Goal: Information Seeking & Learning: Learn about a topic

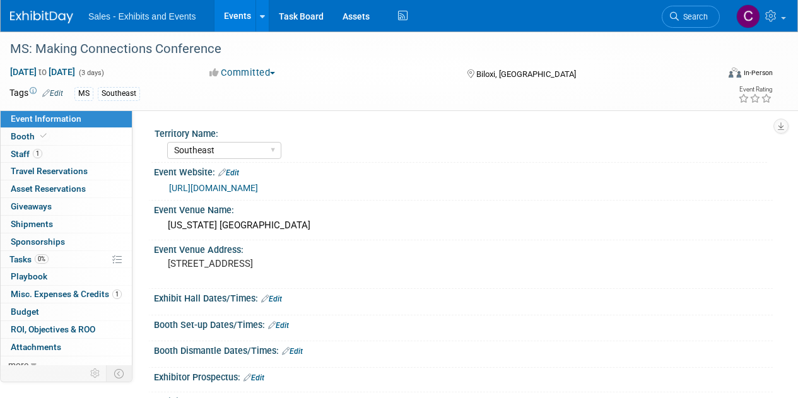
select select "Southeast"
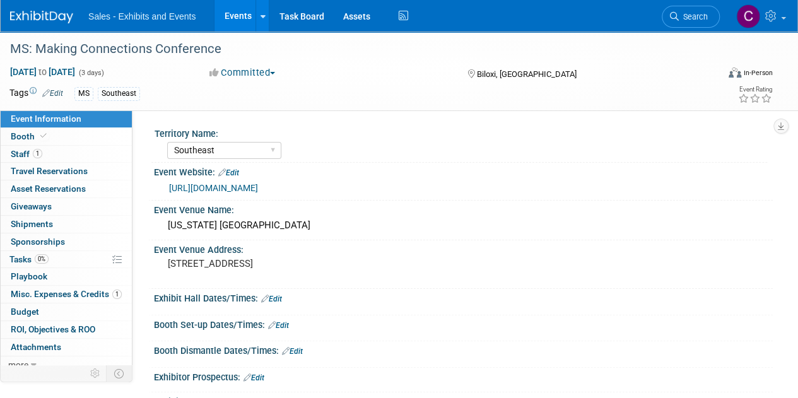
click at [247, 13] on link "Events" at bounding box center [237, 16] width 46 height 32
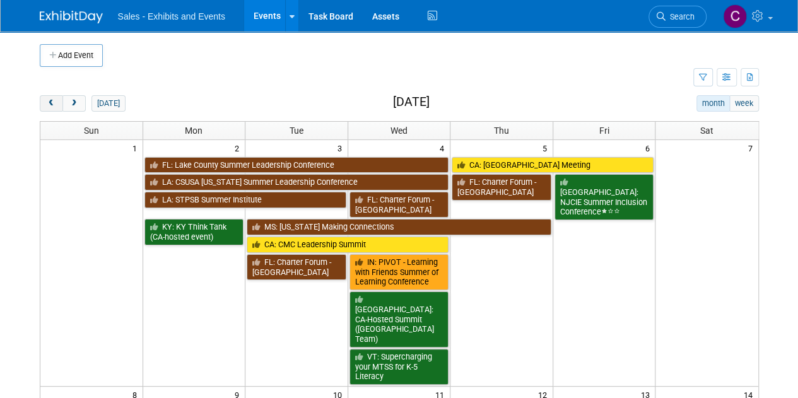
click at [57, 102] on button "prev" at bounding box center [51, 103] width 23 height 16
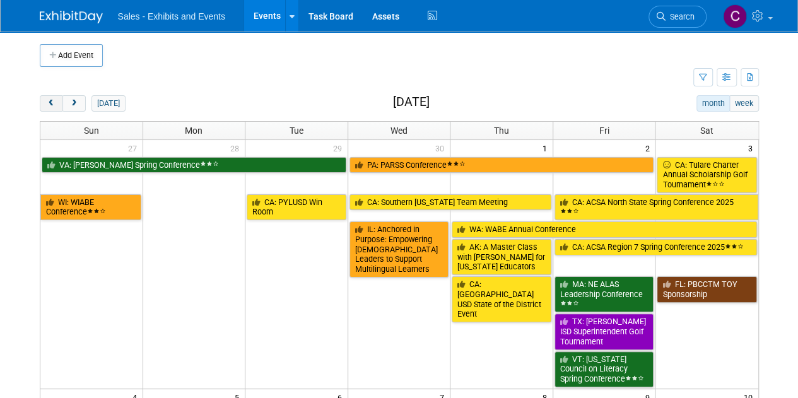
click at [57, 102] on button "prev" at bounding box center [51, 103] width 23 height 16
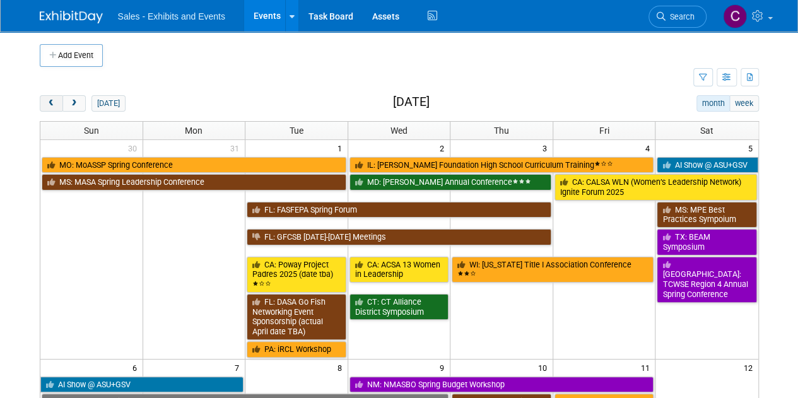
click at [57, 102] on button "prev" at bounding box center [51, 103] width 23 height 16
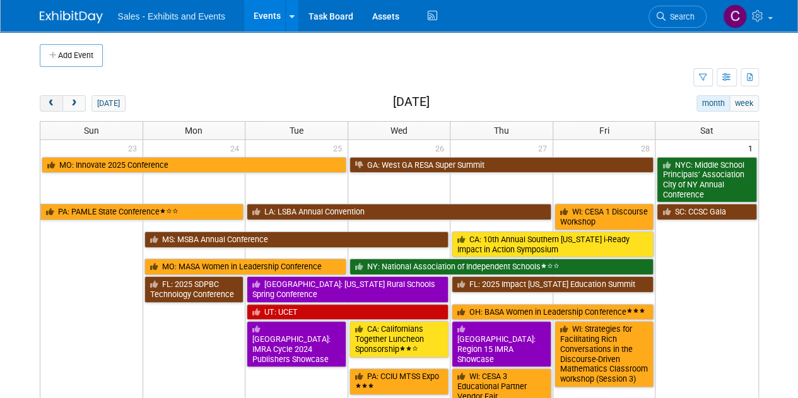
click at [57, 102] on button "prev" at bounding box center [51, 103] width 23 height 16
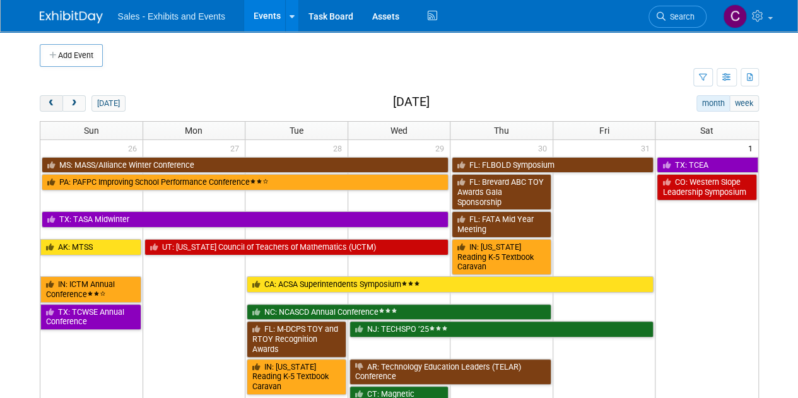
click at [57, 102] on button "prev" at bounding box center [51, 103] width 23 height 16
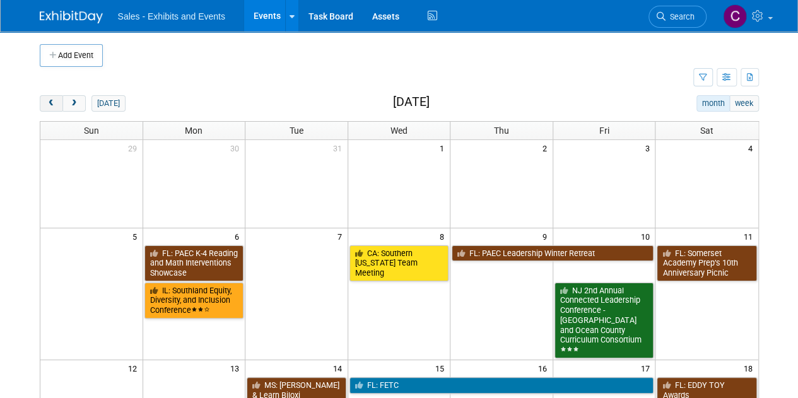
click at [62, 102] on button "prev" at bounding box center [51, 103] width 23 height 16
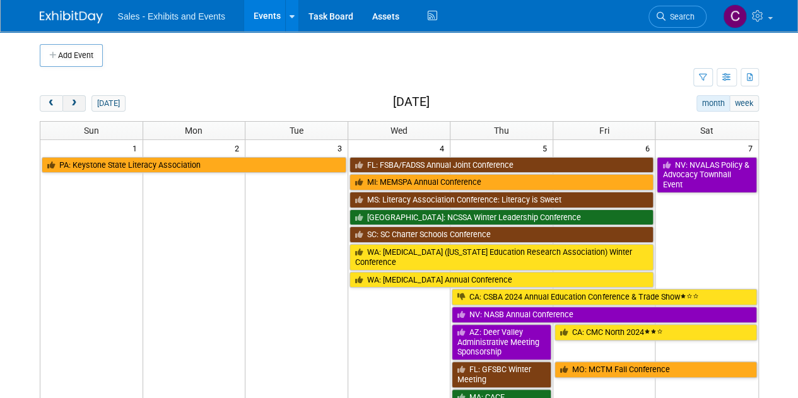
click at [69, 102] on span "next" at bounding box center [73, 104] width 9 height 8
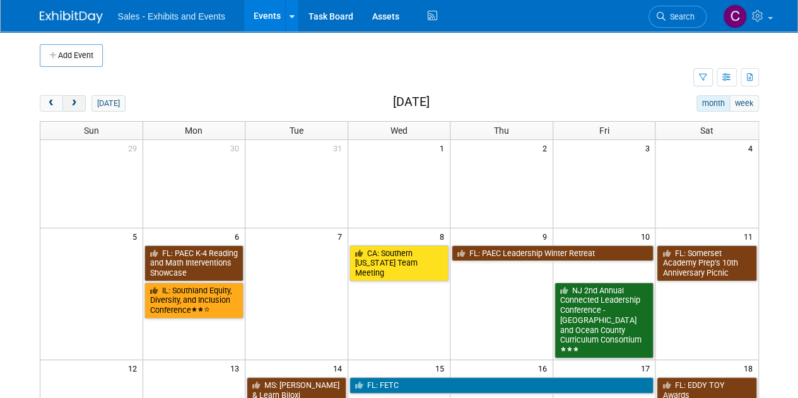
click at [69, 102] on span "next" at bounding box center [73, 104] width 9 height 8
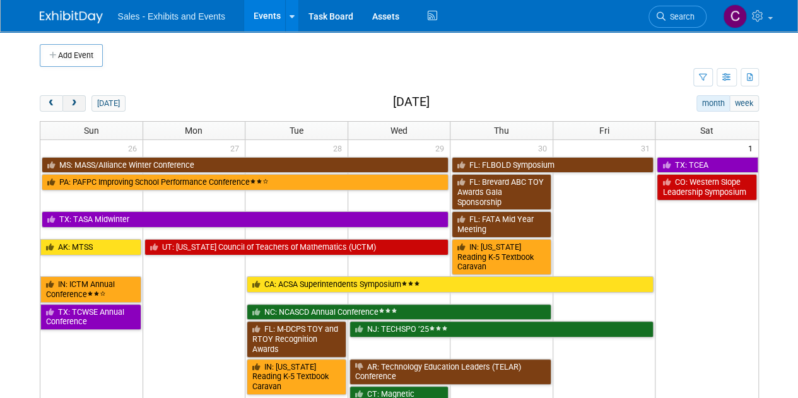
click at [69, 102] on span "next" at bounding box center [73, 104] width 9 height 8
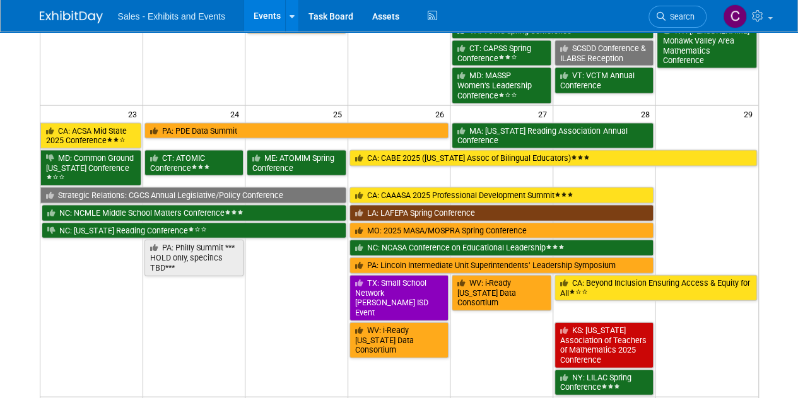
scroll to position [1290, 0]
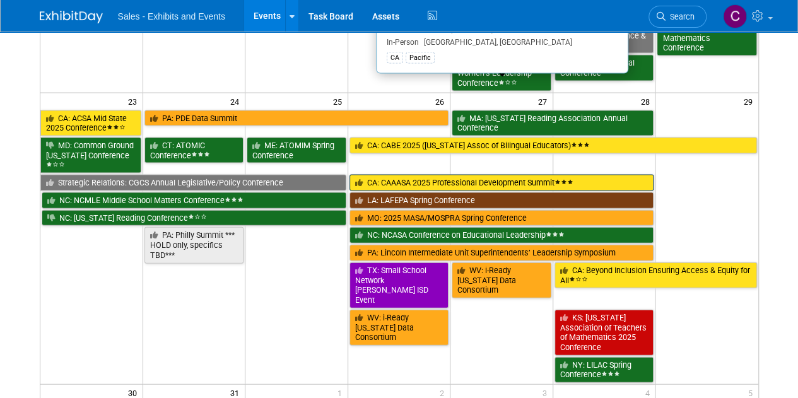
click at [421, 175] on link "CA: CAAASA 2025 Professional Development Summit" at bounding box center [501, 183] width 305 height 16
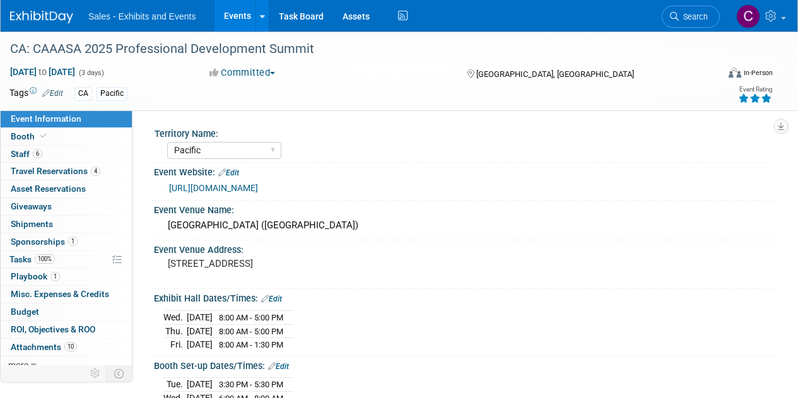
select select "Pacific"
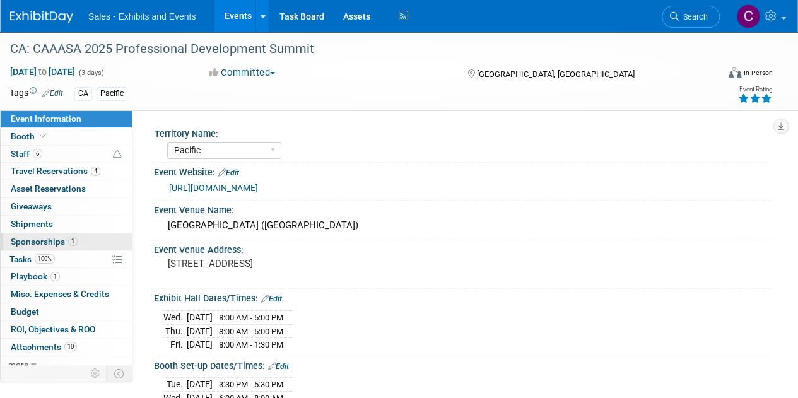
click at [47, 239] on span "Sponsorships 1" at bounding box center [44, 241] width 67 height 10
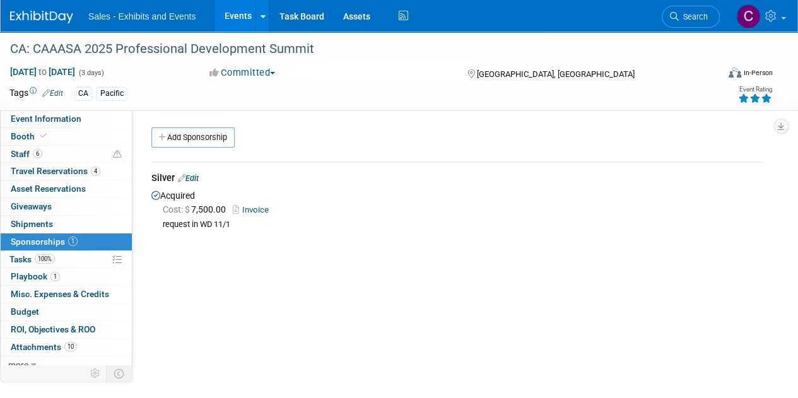
click at [231, 21] on link "Events" at bounding box center [237, 16] width 46 height 32
